Goal: Task Accomplishment & Management: Manage account settings

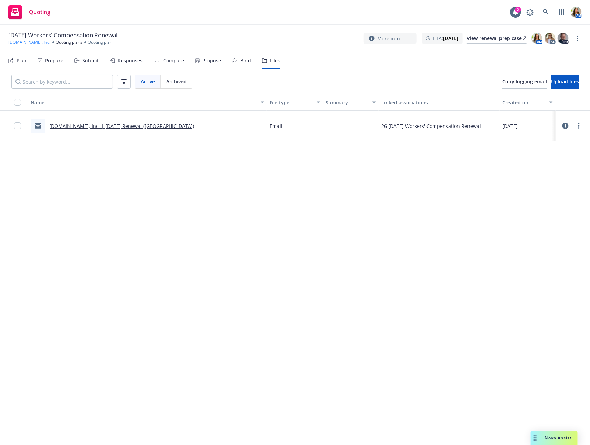
click at [22, 42] on link "Qualified.com, Inc." at bounding box center [29, 42] width 42 height 6
click at [545, 9] on icon at bounding box center [546, 12] width 6 height 6
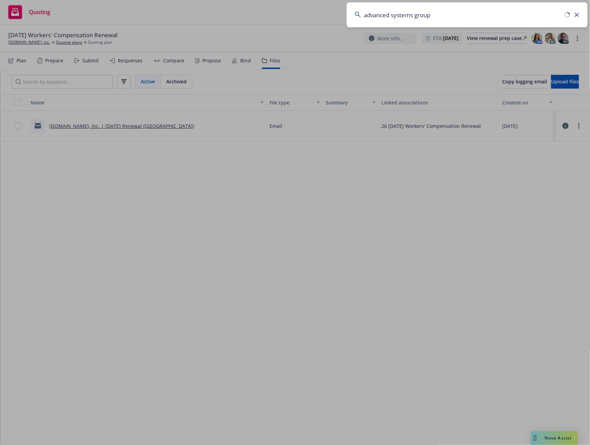
type input "advanced systems group"
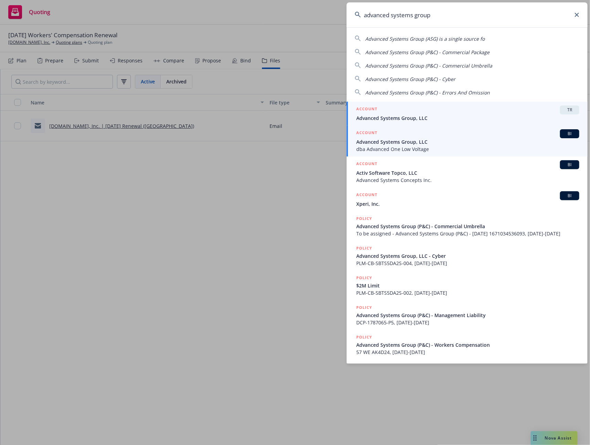
click at [421, 140] on span "Advanced Systems Group, LLC" at bounding box center [467, 141] width 223 height 7
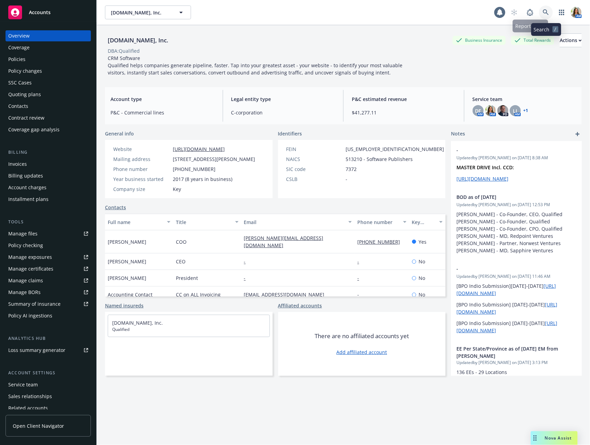
click at [544, 13] on icon at bounding box center [546, 12] width 6 height 6
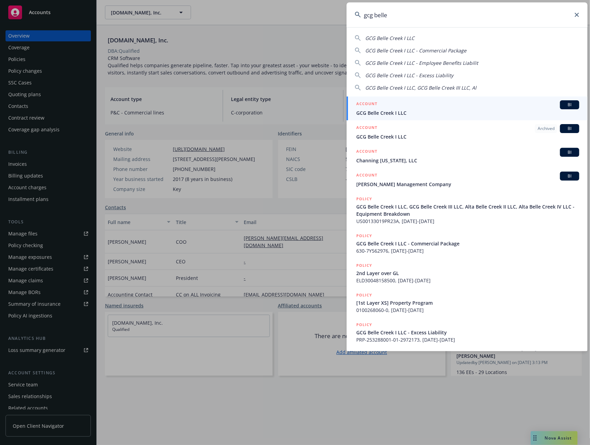
type input "gcg belle"
click at [443, 107] on div "ACCOUNT BI" at bounding box center [467, 104] width 223 height 9
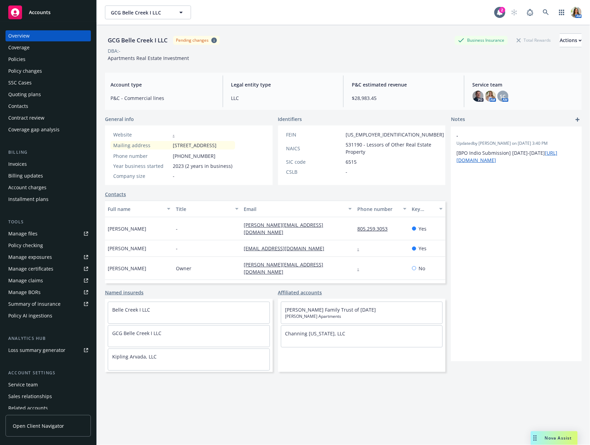
click at [20, 164] on div "Invoices" at bounding box center [17, 163] width 19 height 11
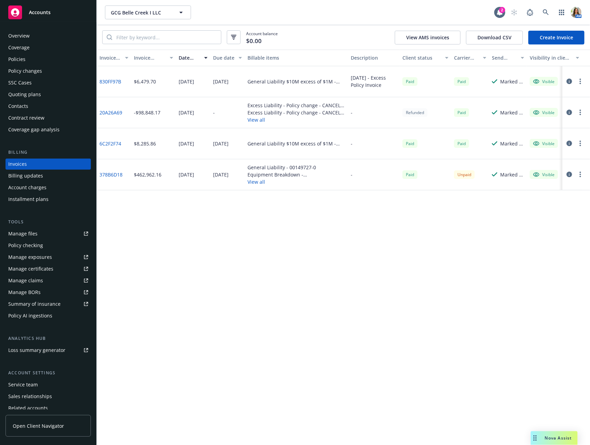
click at [264, 184] on button "View all" at bounding box center [297, 181] width 98 height 7
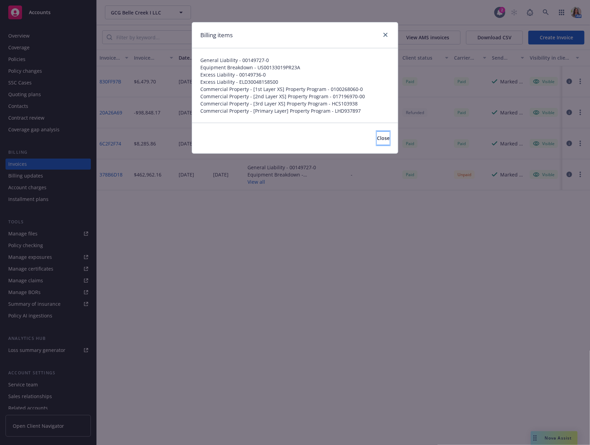
click at [377, 140] on span "Close" at bounding box center [383, 138] width 13 height 7
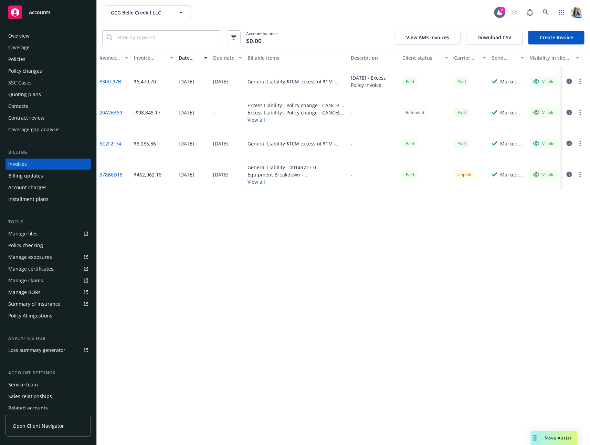
click at [116, 176] on link "378B6D18" at bounding box center [111, 174] width 23 height 7
click at [111, 143] on link "6C2F2F74" at bounding box center [111, 143] width 22 height 7
click at [61, 55] on div "Policies" at bounding box center [48, 59] width 80 height 11
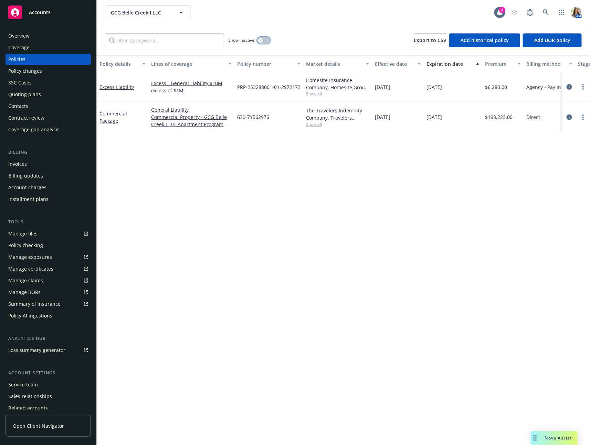
click at [263, 42] on button "button" at bounding box center [263, 40] width 13 height 7
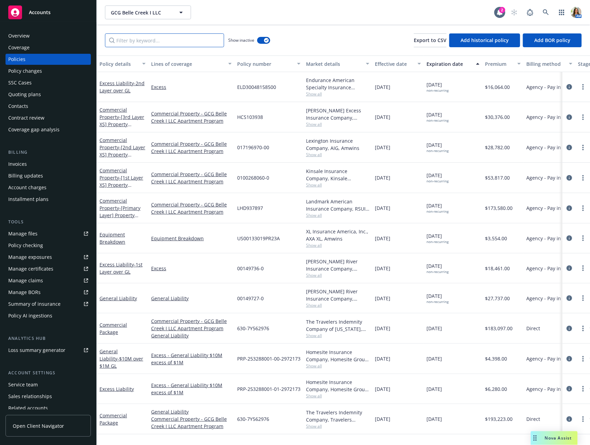
click at [189, 45] on input "Filter by keyword..." at bounding box center [164, 40] width 119 height 14
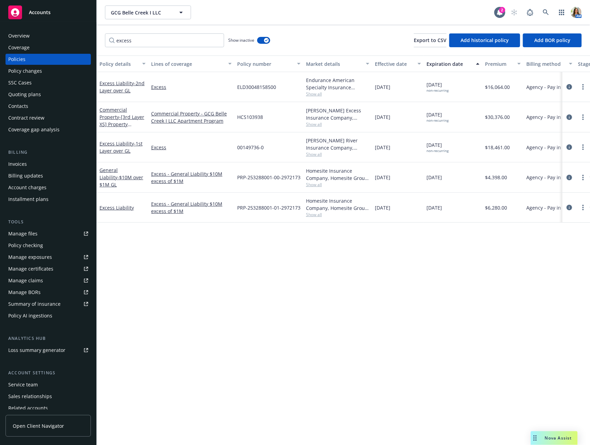
click at [313, 155] on span "Show all" at bounding box center [337, 154] width 63 height 6
click at [314, 123] on span "Show all" at bounding box center [337, 124] width 63 height 6
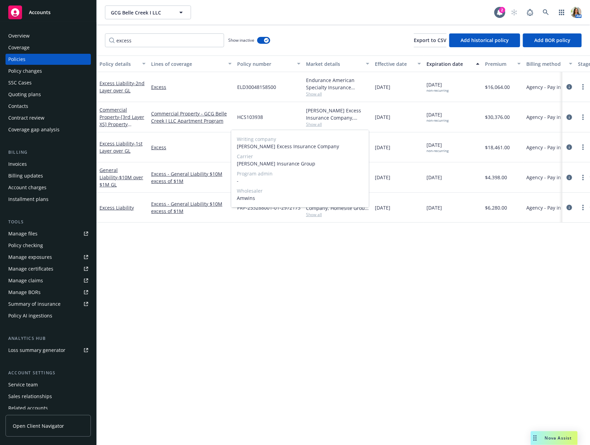
click at [314, 123] on span "Show all" at bounding box center [337, 124] width 63 height 6
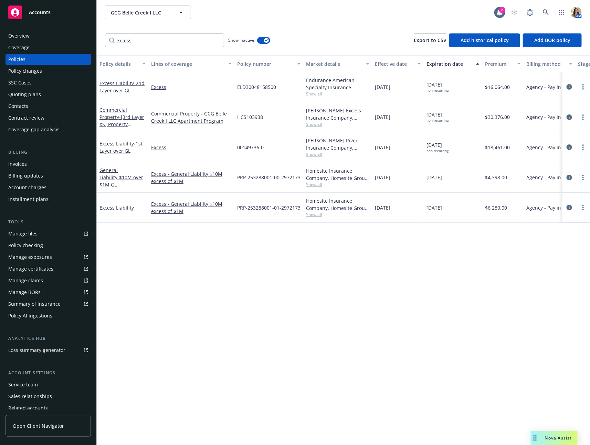
click at [314, 93] on span "Show all" at bounding box center [337, 94] width 63 height 6
click at [314, 94] on span "Show all" at bounding box center [337, 94] width 63 height 6
click at [202, 36] on input "excess" at bounding box center [164, 40] width 119 height 14
type input "umbrella"
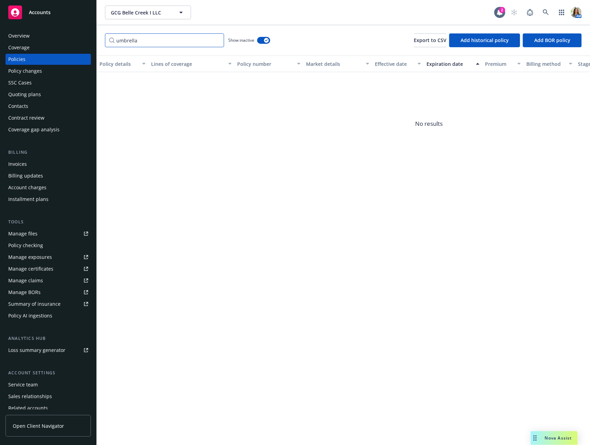
click at [217, 40] on input "umbrella" at bounding box center [164, 40] width 119 height 14
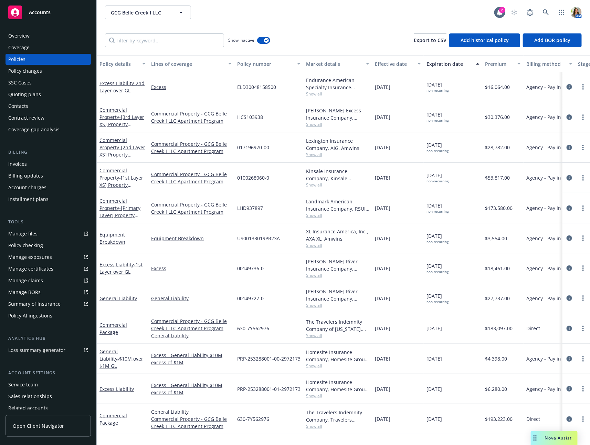
click at [34, 163] on div "Invoices" at bounding box center [48, 163] width 80 height 11
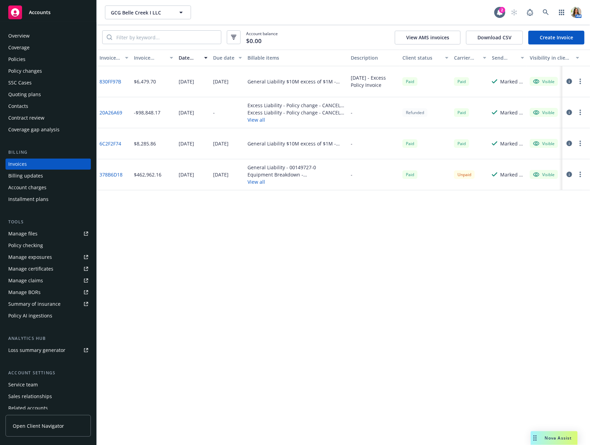
click at [107, 172] on link "378B6D18" at bounding box center [111, 174] width 23 height 7
click at [72, 59] on div "Policies" at bounding box center [48, 59] width 80 height 11
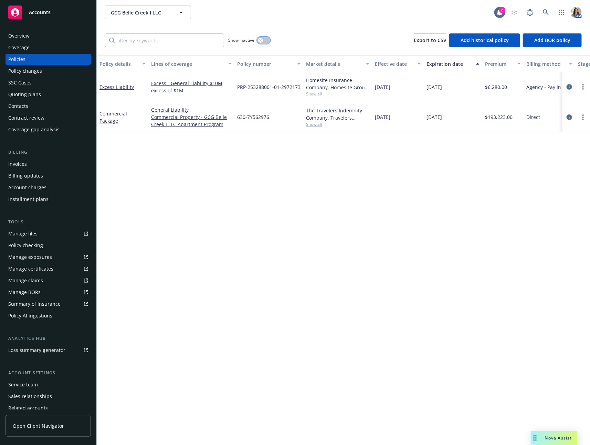
click at [259, 40] on div "button" at bounding box center [260, 40] width 5 height 5
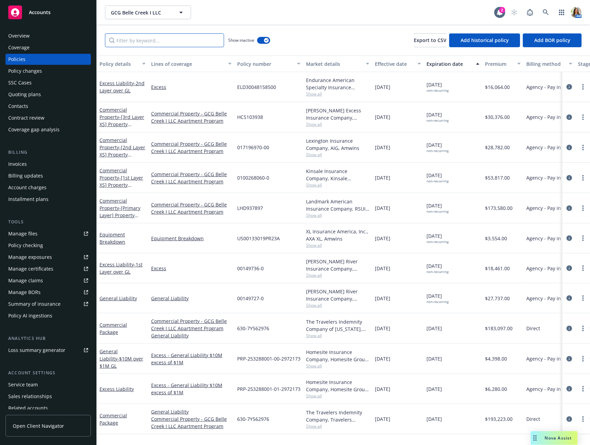
click at [206, 42] on input "Filter by keyword..." at bounding box center [164, 40] width 119 height 14
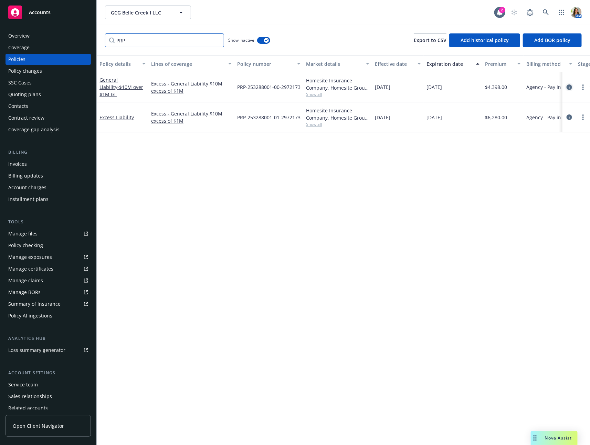
type input "PRP"
click at [571, 88] on icon "circleInformation" at bounding box center [570, 87] width 6 height 6
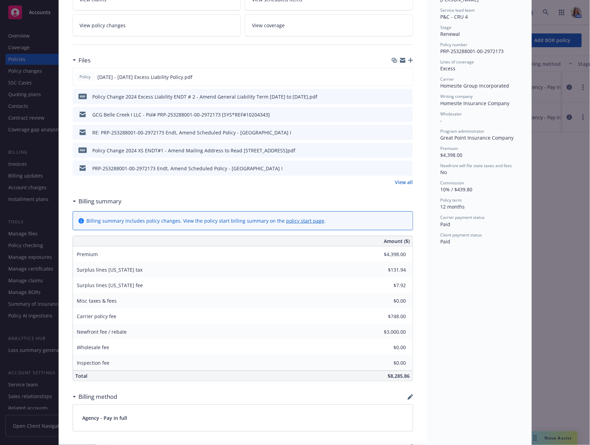
scroll to position [142, 0]
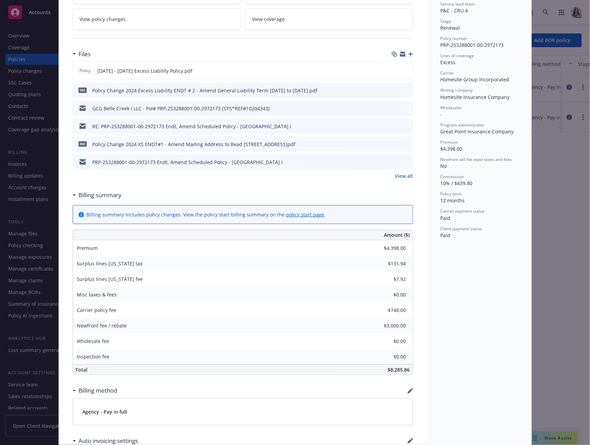
click at [416, 311] on div "General Liability - $10M over $1M GL Add internal notes here... View claims Vie…" at bounding box center [243, 354] width 368 height 912
click at [397, 174] on link "View all" at bounding box center [404, 175] width 18 height 7
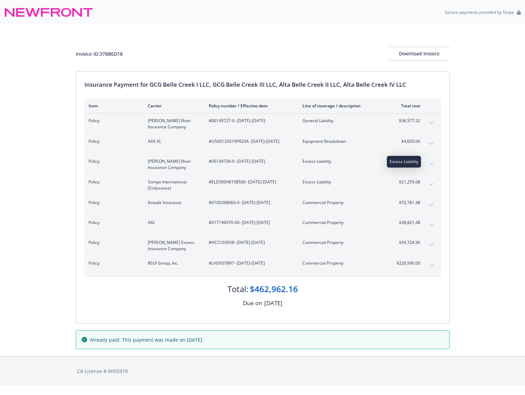
click at [353, 163] on span "Excess Liability" at bounding box center [342, 161] width 81 height 6
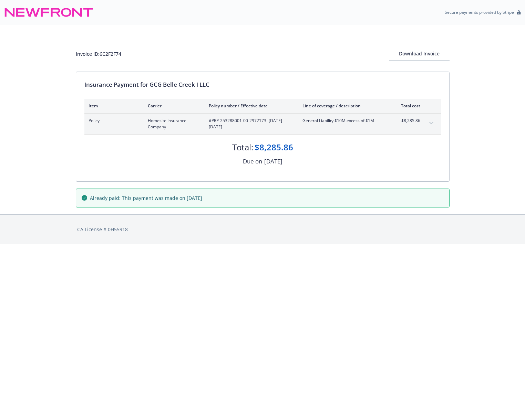
click at [432, 122] on icon "expand content" at bounding box center [431, 123] width 4 height 3
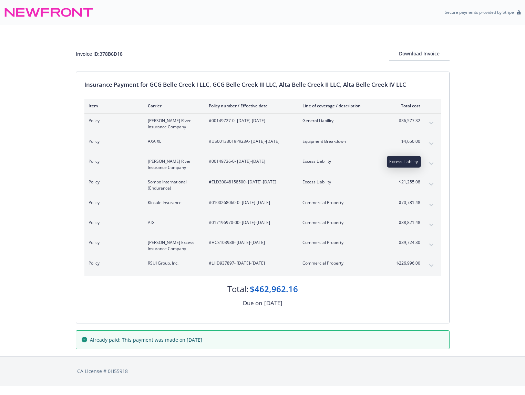
click at [368, 163] on span "Excess Liability" at bounding box center [342, 161] width 81 height 6
click at [431, 163] on icon "expand content" at bounding box center [431, 164] width 4 height 3
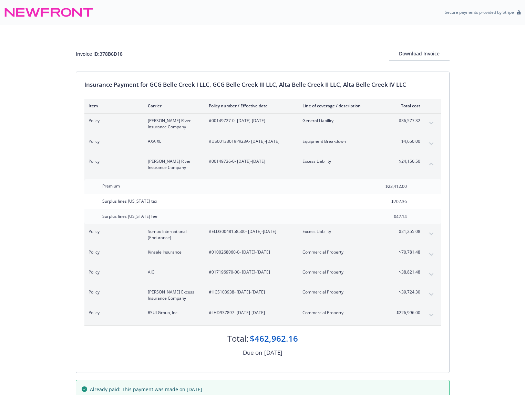
click at [428, 236] on button "expand content" at bounding box center [431, 234] width 11 height 11
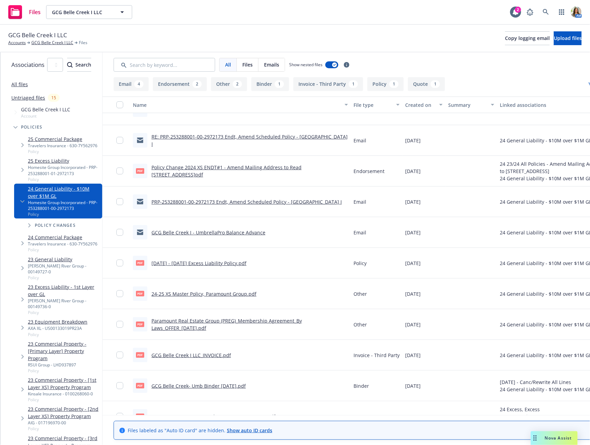
scroll to position [50, 0]
click at [209, 317] on link "Paramount Real Estate Group (PREG)_Membership Agreement_By Laws_OFFER_[DATE].pdf" at bounding box center [226, 324] width 150 height 14
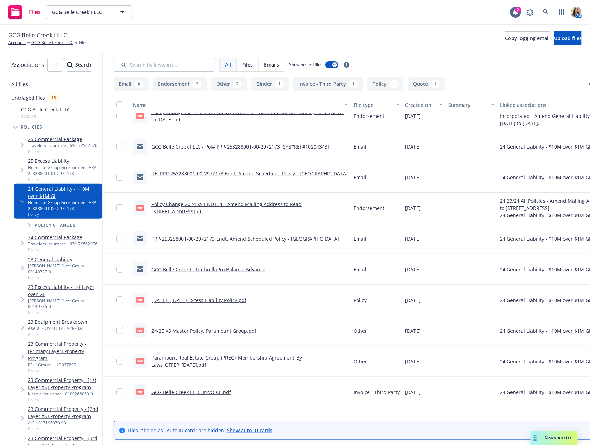
scroll to position [13, 0]
click at [28, 98] on link "Untriaged files" at bounding box center [28, 97] width 34 height 7
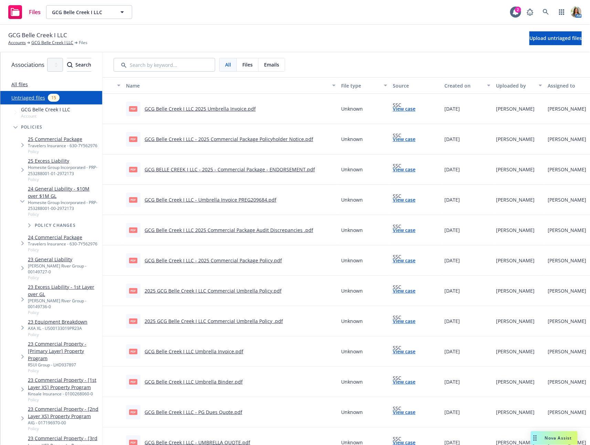
scroll to position [103, 0]
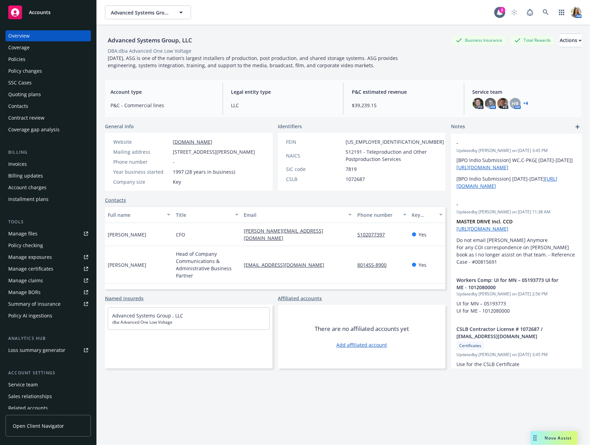
click at [52, 98] on div "Quoting plans" at bounding box center [48, 94] width 80 height 11
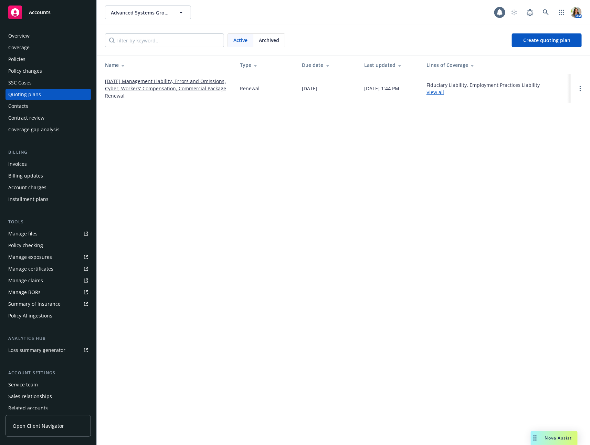
click at [136, 88] on link "01/01/26 Management Liability, Errors and Omissions, Cyber, Workers' Compensati…" at bounding box center [167, 88] width 124 height 22
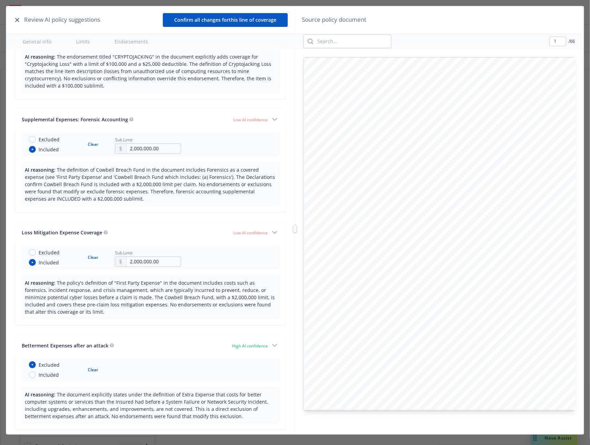
type input "Retroactive dates by coverage are as follows: - Cowbell Breach Fund: Full Prior…"
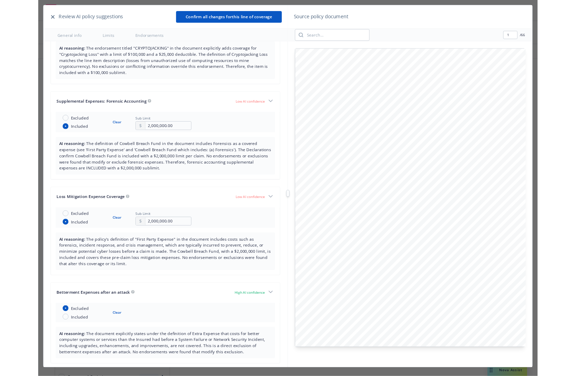
scroll to position [2384, 0]
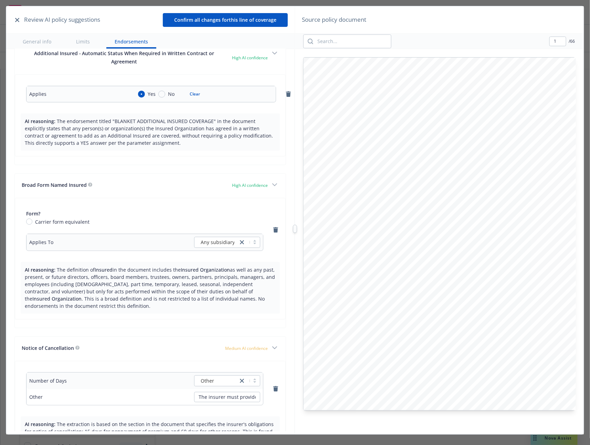
type input "2"
click at [234, 16] on button "Confirm all changes for this line of coverage" at bounding box center [225, 20] width 125 height 14
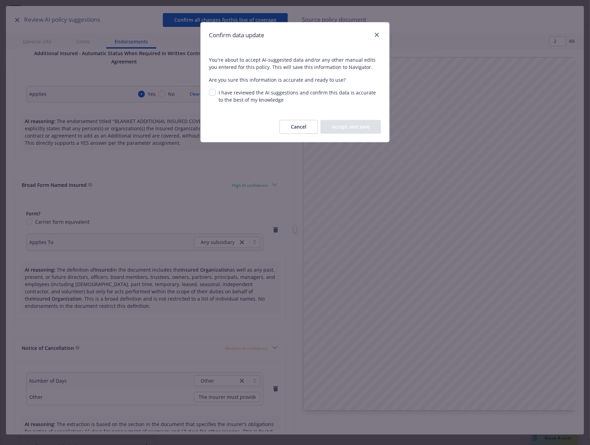
click at [217, 91] on div "I have reviewed the AI suggestions and confirm this data is accurate to the bes…" at bounding box center [298, 96] width 165 height 14
click at [214, 91] on input "I have reviewed the AI suggestions and confirm this data is accurate to the bes…" at bounding box center [212, 92] width 7 height 7
checkbox input "true"
click at [342, 124] on button "Accept and save" at bounding box center [351, 127] width 61 height 14
type input "Retroactive dates by coverage are as follows: - Cowbell Breach Fund: Full Prior…"
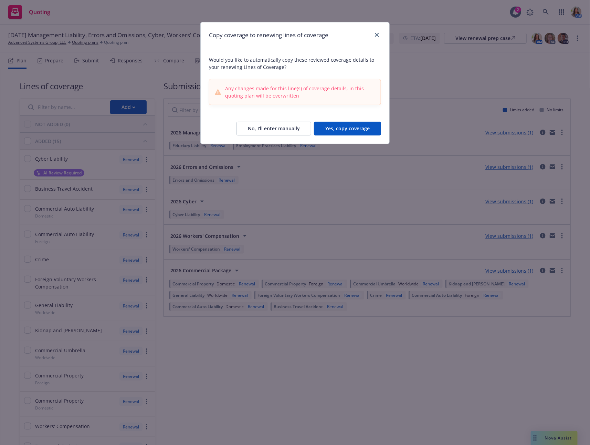
click at [346, 128] on button "Yes, copy coverage" at bounding box center [347, 129] width 67 height 14
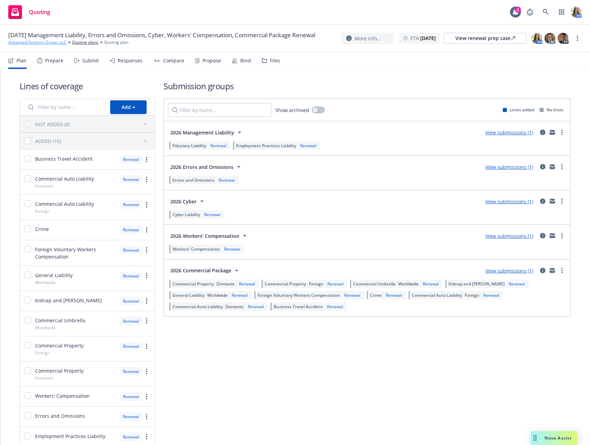
click at [56, 45] on link "Advanced Systems Group, LLC" at bounding box center [37, 42] width 58 height 6
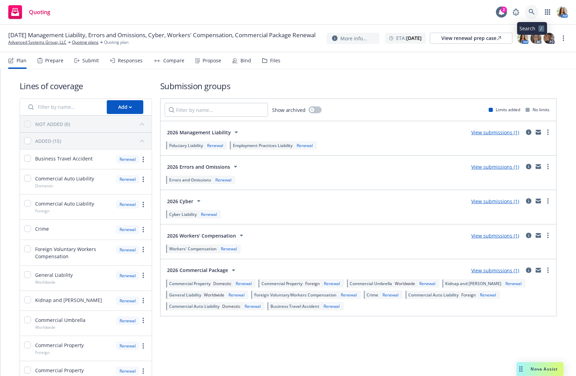
click at [529, 9] on icon at bounding box center [532, 12] width 6 height 6
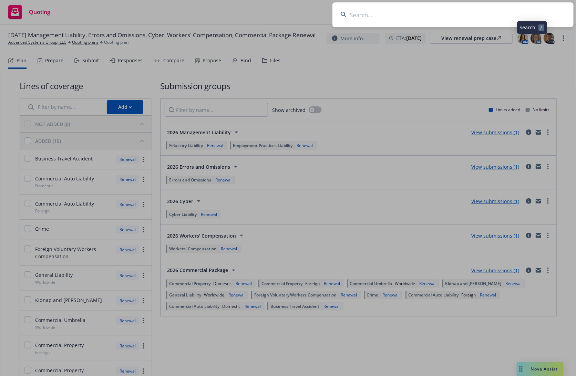
type input "w"
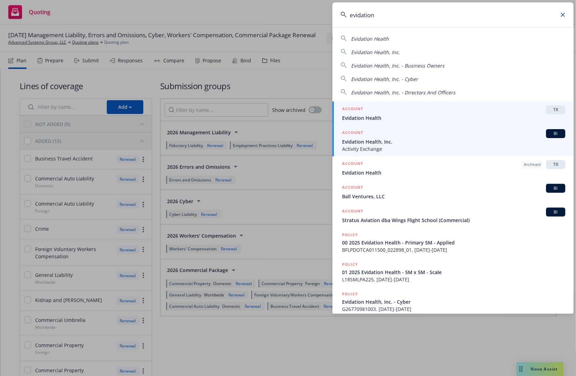
type input "evidation"
click at [432, 136] on div "ACCOUNT BI" at bounding box center [453, 133] width 223 height 9
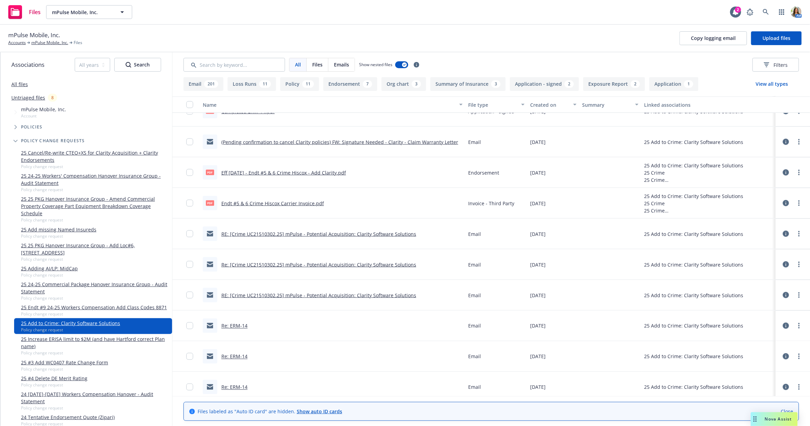
scroll to position [596, 0]
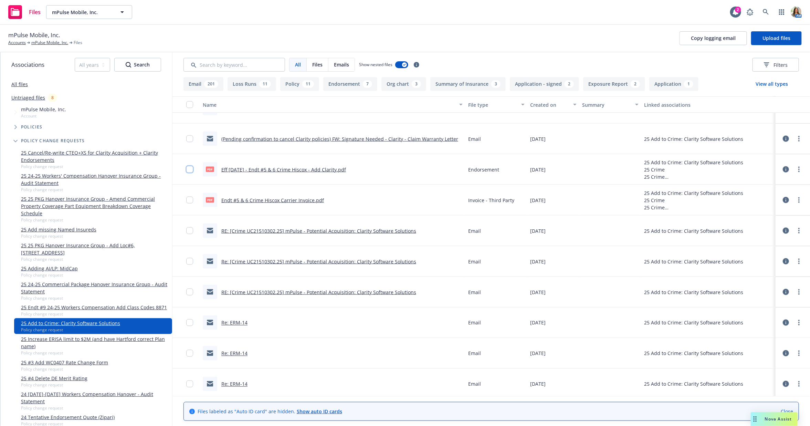
click at [189, 168] on input "checkbox" at bounding box center [189, 169] width 7 height 7
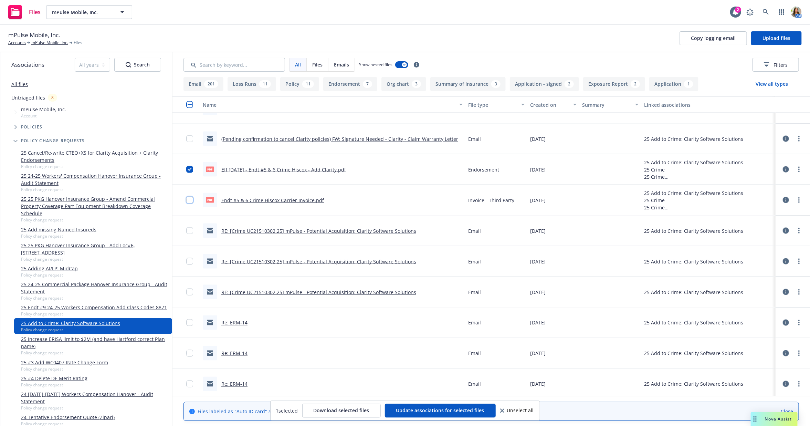
click at [190, 201] on input "checkbox" at bounding box center [189, 200] width 7 height 7
click at [350, 412] on span "Download selected files" at bounding box center [342, 410] width 56 height 7
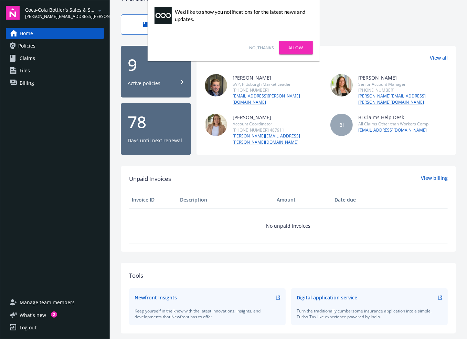
scroll to position [21, 0]
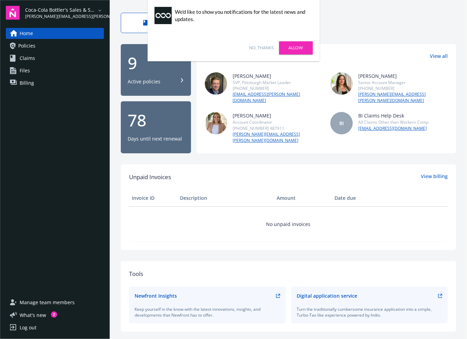
click at [262, 48] on link "No, thanks" at bounding box center [262, 48] width 24 height 6
